Goal: Transaction & Acquisition: Subscribe to service/newsletter

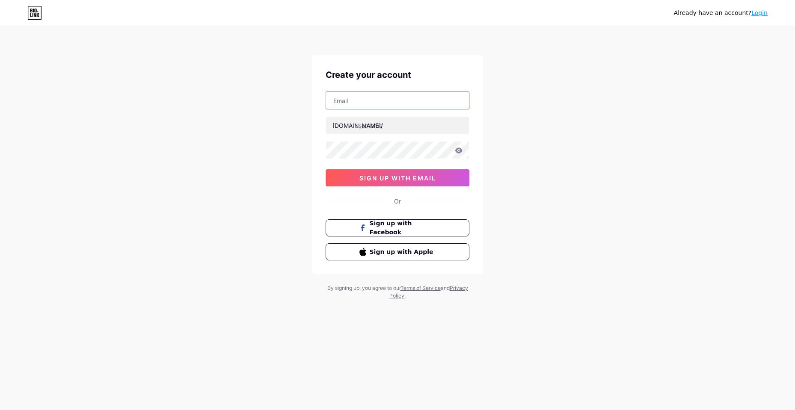
click at [368, 100] on input "text" at bounding box center [397, 100] width 143 height 17
type input "sekaitoto02@gmail.com"
type input "sekaitoto"
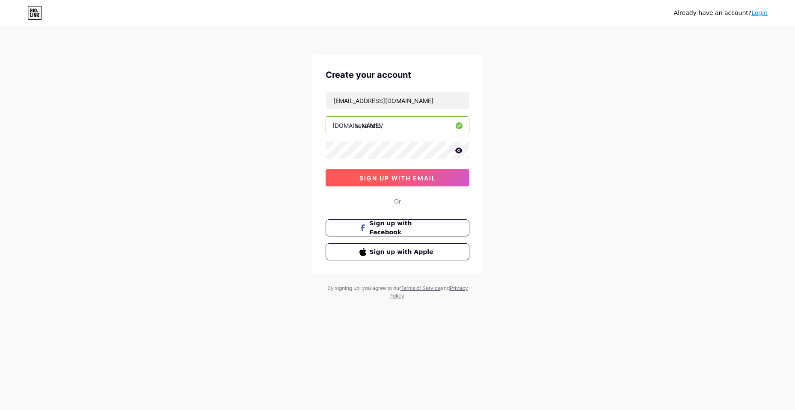
click at [385, 174] on button "sign up with email" at bounding box center [398, 177] width 144 height 17
